Goal: Information Seeking & Learning: Learn about a topic

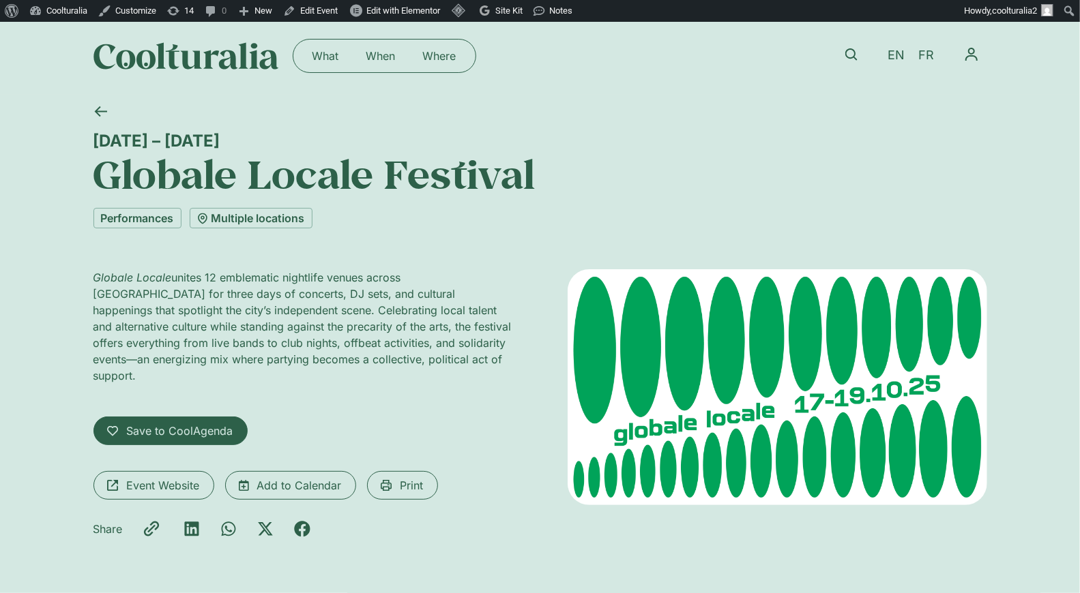
scroll to position [5, 0]
click at [321, 21] on div "What When Where What When Where EN FR My CoolAgenda My Profile Log Out" at bounding box center [539, 55] width 893 height 78
click at [321, 14] on link "Edit Event" at bounding box center [310, 11] width 65 height 22
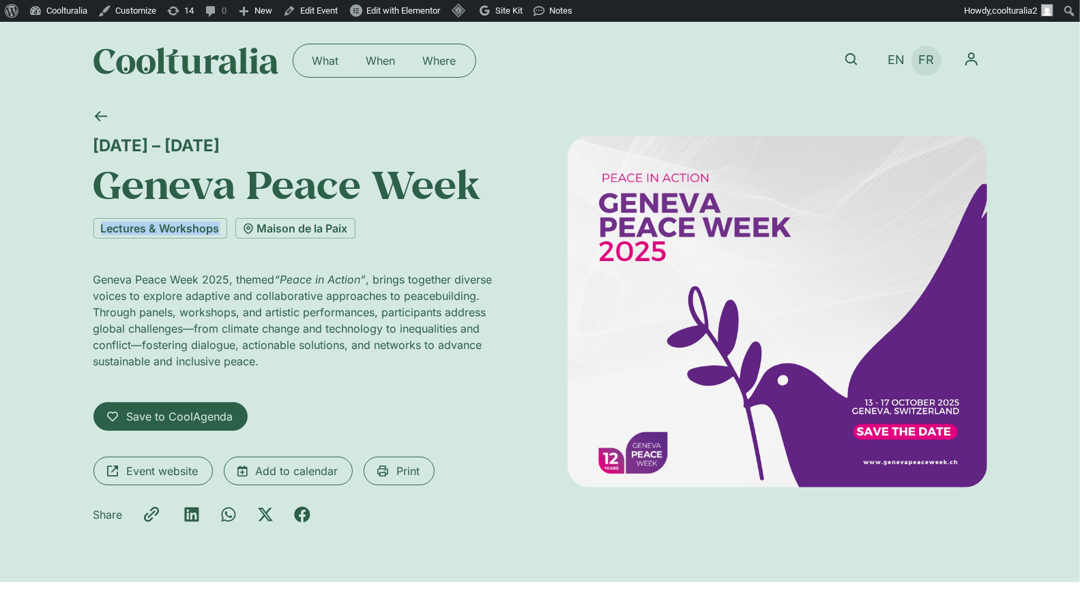
click at [927, 60] on span "FR" at bounding box center [926, 60] width 16 height 14
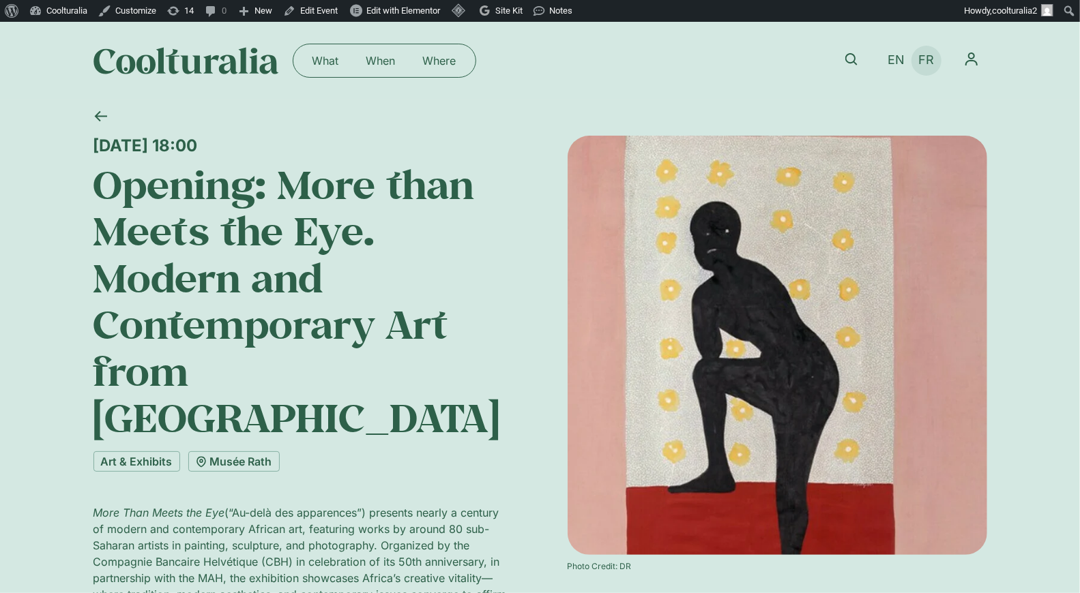
click at [928, 58] on span "FR" at bounding box center [926, 60] width 16 height 14
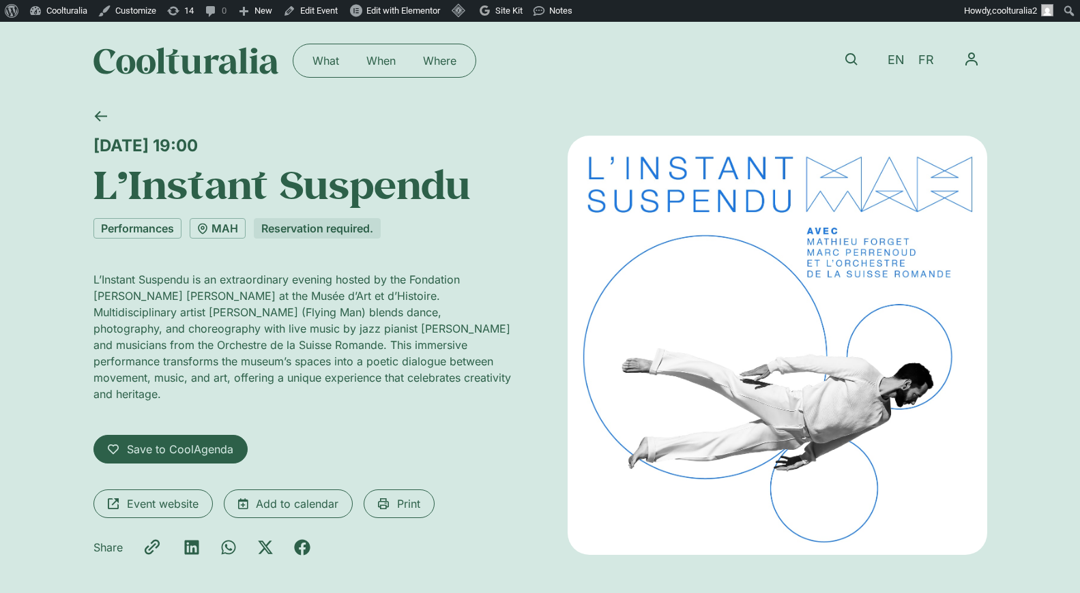
click at [934, 60] on link "FR" at bounding box center [925, 60] width 29 height 20
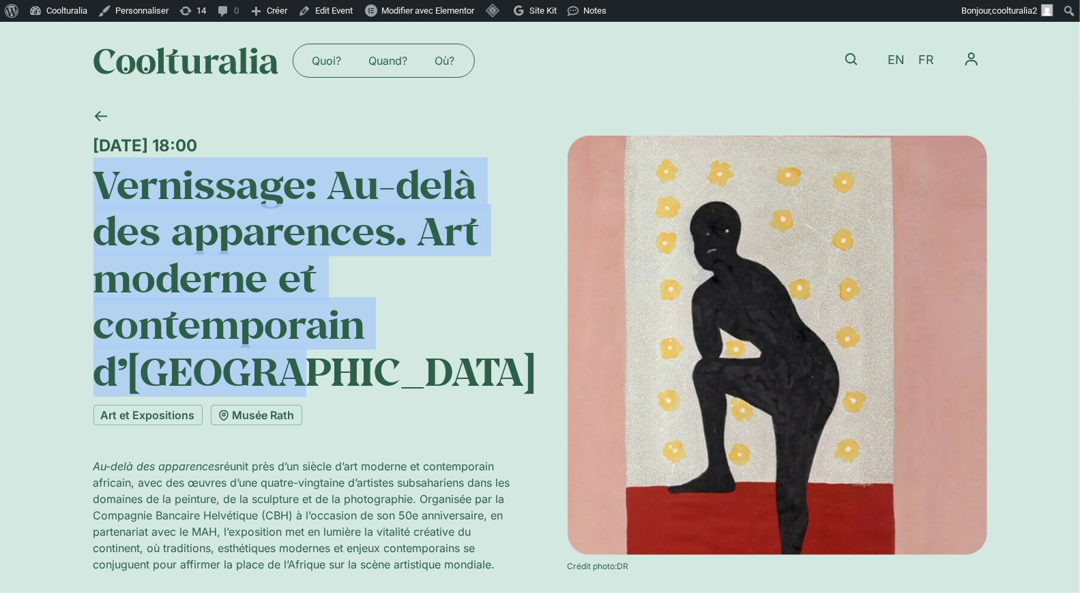
drag, startPoint x: 277, startPoint y: 383, endPoint x: 29, endPoint y: 197, distance: 309.9
click at [29, 197] on div "Mercredi 15 octobre, 18:00 Vernissage: Au-delà des apparences. Art moderne et c…" at bounding box center [540, 443] width 1080 height 686
copy h1 "Vernissage: Au-delà des apparences. Art moderne et contemporain d’Afrique"
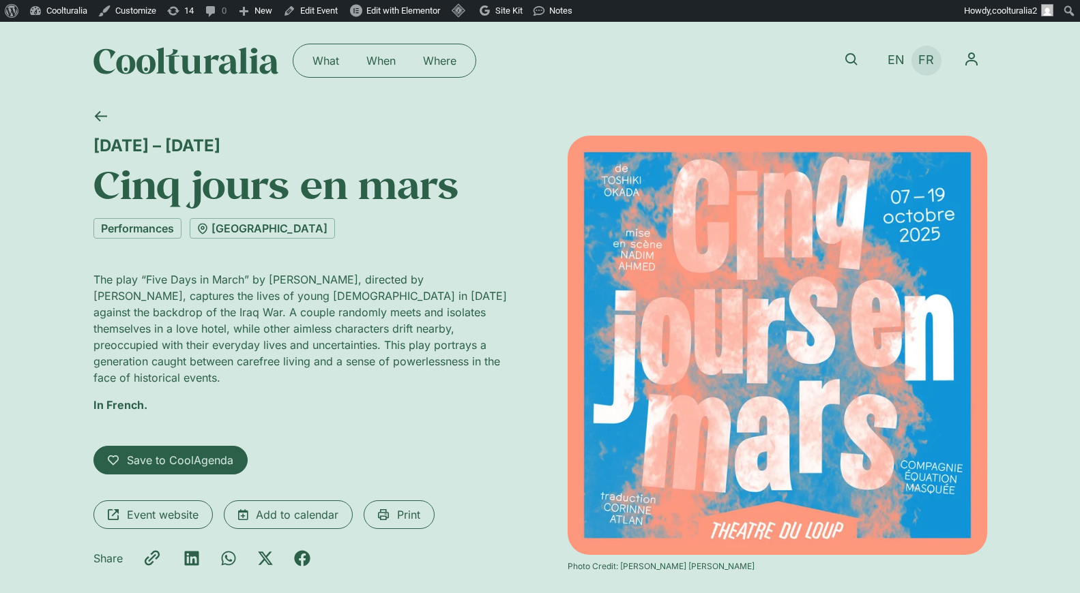
click at [921, 62] on span "FR" at bounding box center [926, 60] width 16 height 14
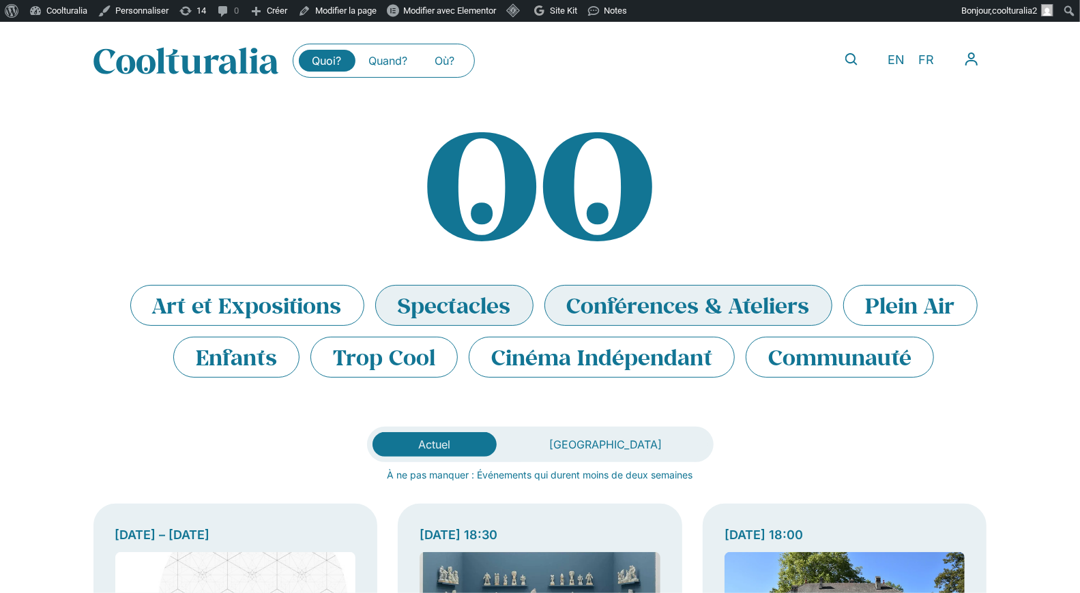
click at [447, 314] on li "Spectacles" at bounding box center [454, 305] width 158 height 41
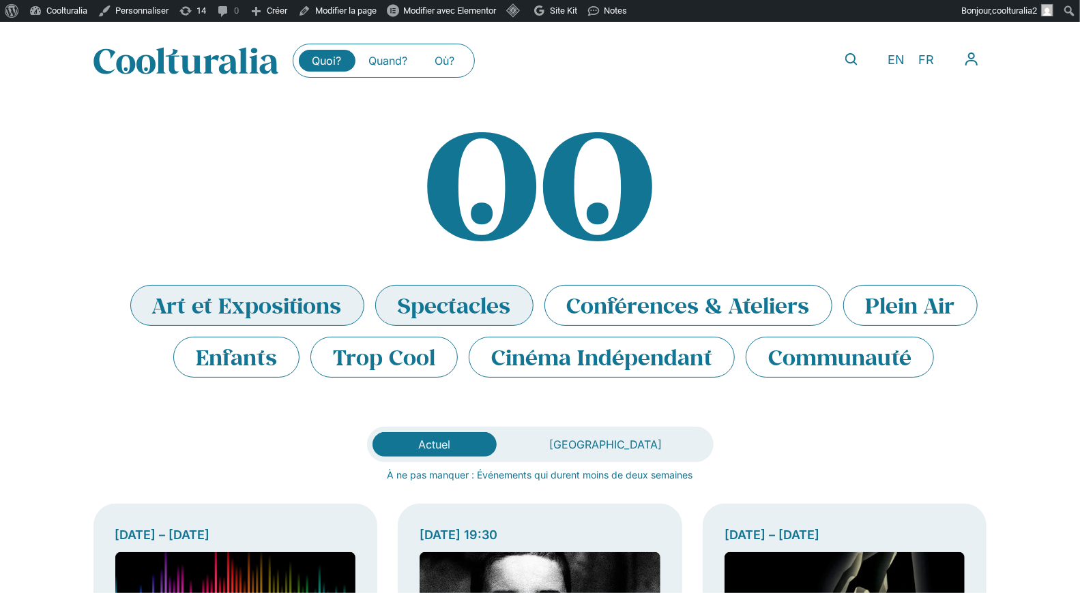
click at [225, 308] on li "Art et Expositions" at bounding box center [247, 305] width 234 height 41
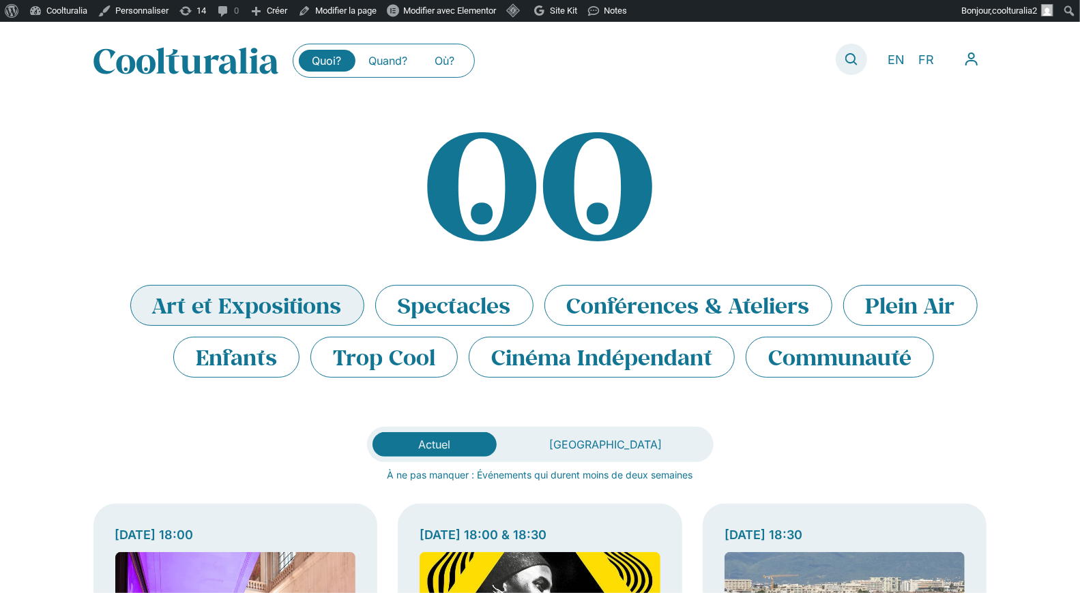
click at [847, 58] on icon at bounding box center [851, 59] width 12 height 12
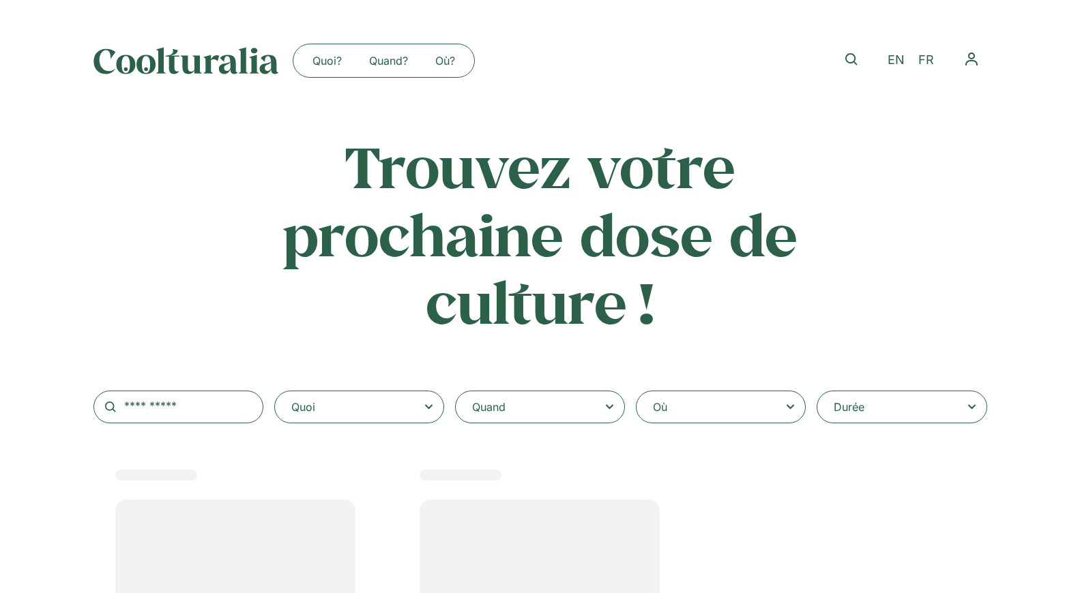
select select
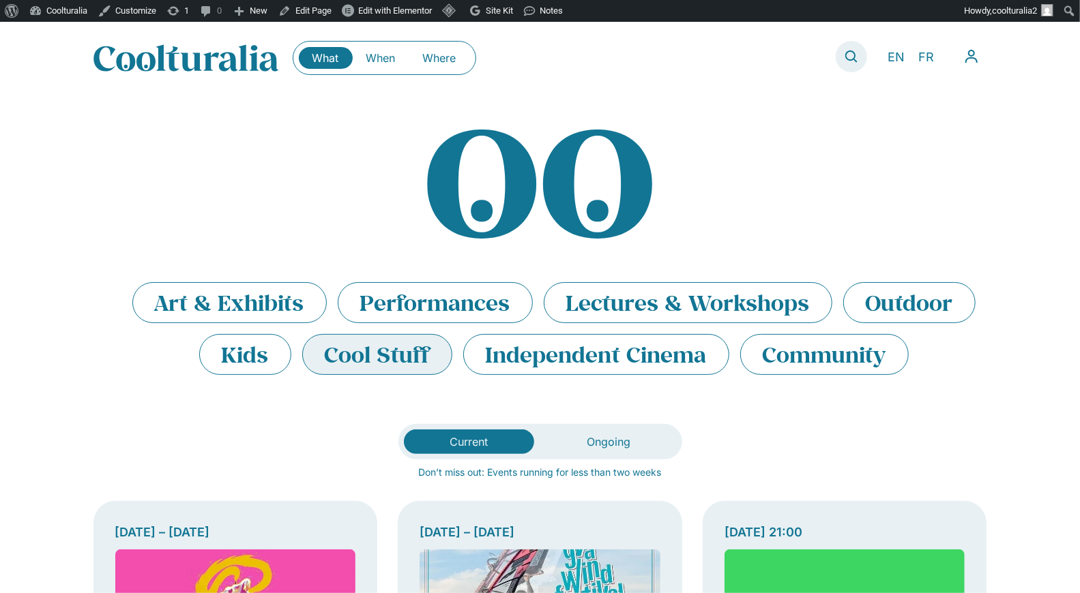
scroll to position [3, 0]
click at [851, 54] on icon at bounding box center [851, 56] width 12 height 12
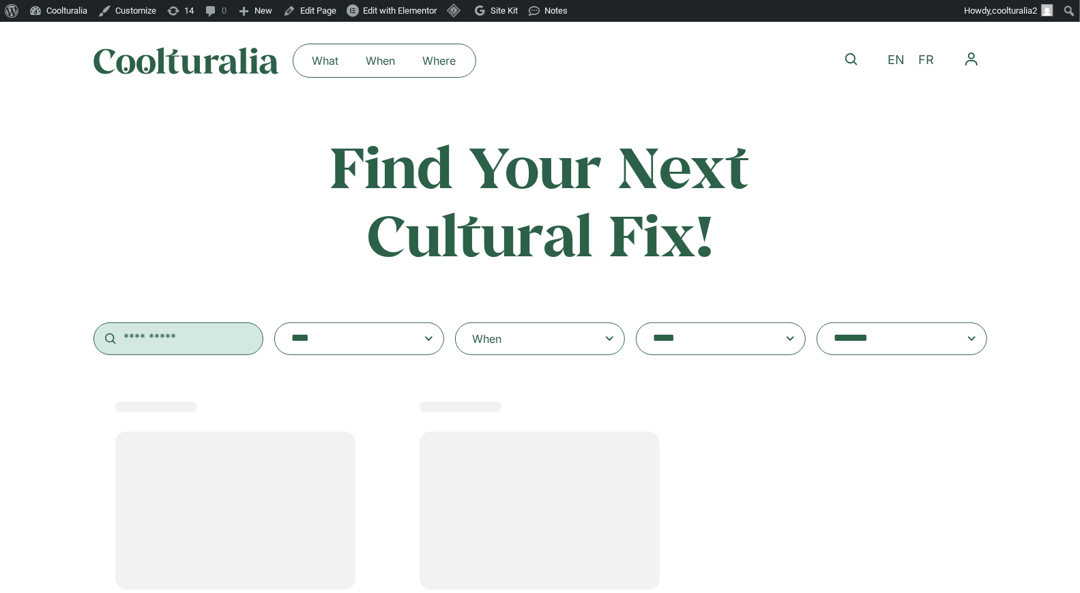
click at [202, 343] on input "text" at bounding box center [178, 339] width 170 height 33
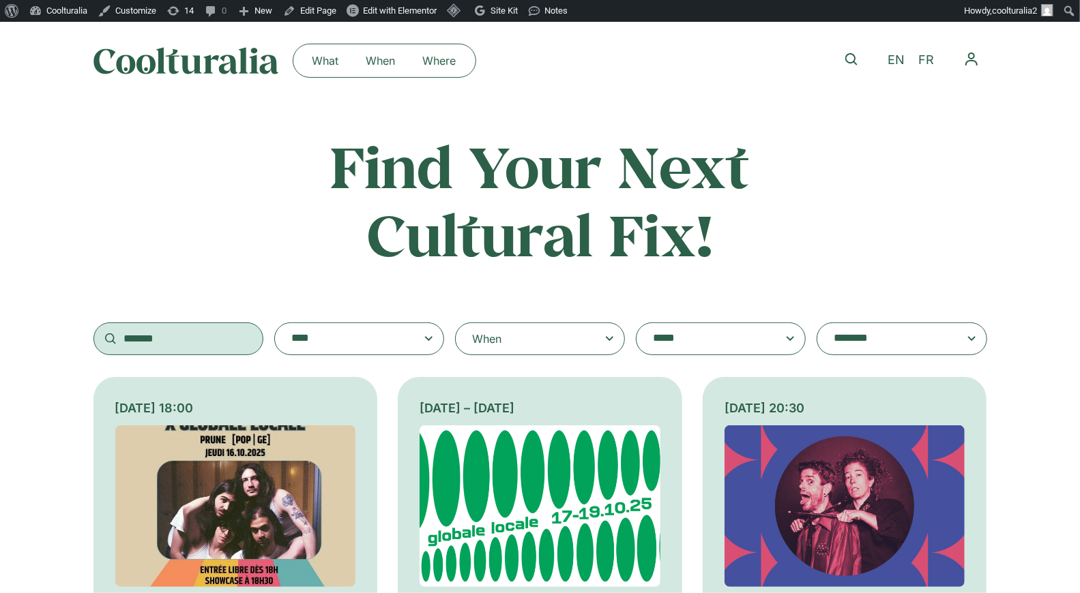
type input "*******"
click at [599, 455] on img at bounding box center [539, 507] width 241 height 162
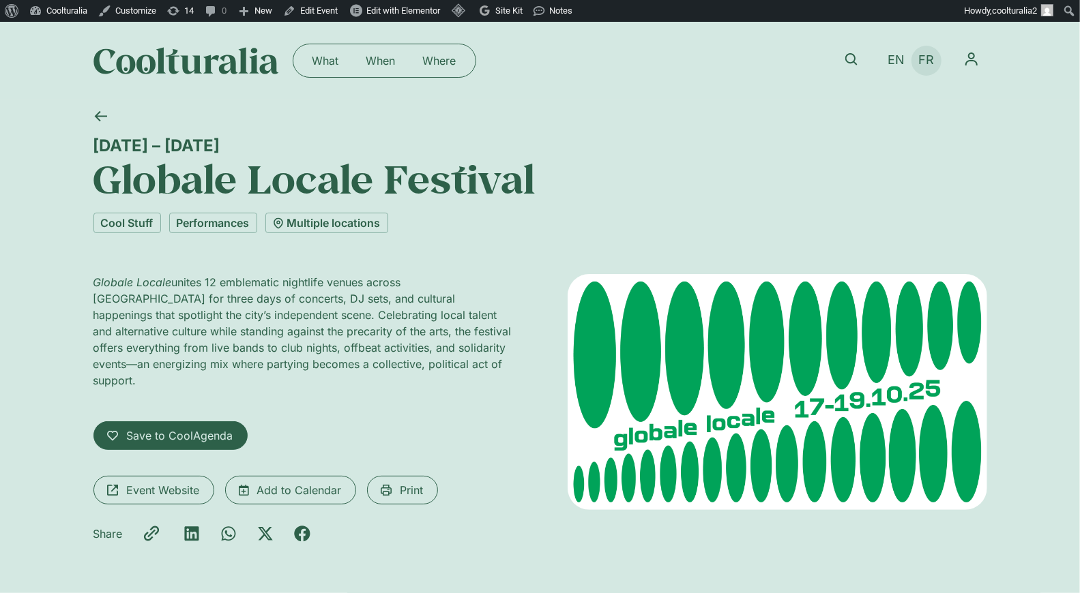
click at [930, 56] on span "FR" at bounding box center [926, 60] width 16 height 14
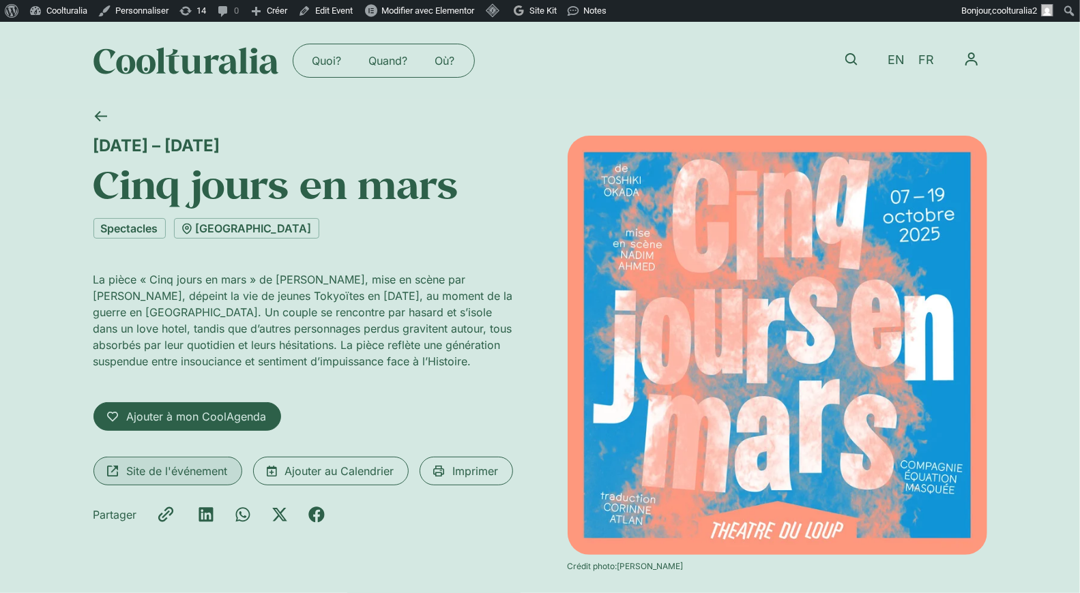
click at [205, 477] on span "Site de l'événement" at bounding box center [177, 471] width 101 height 16
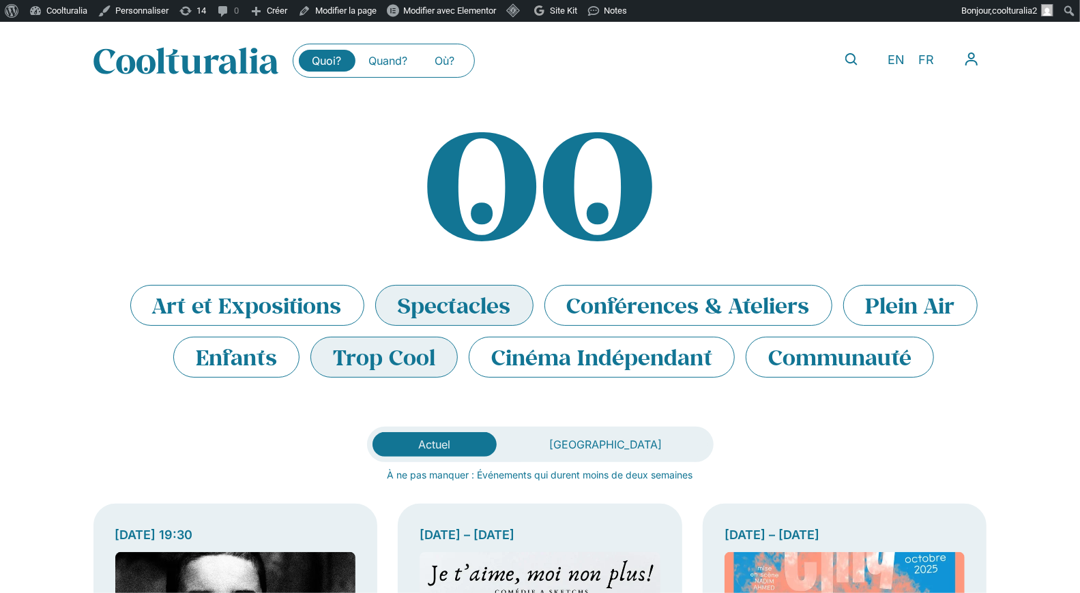
click at [390, 365] on li "Trop Cool" at bounding box center [383, 357] width 147 height 41
